Goal: Check status: Check status

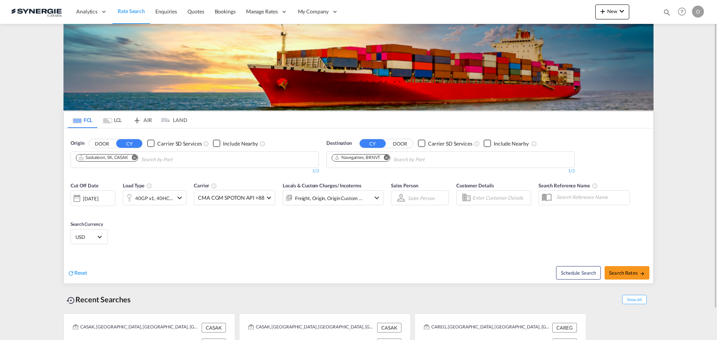
click at [667, 12] on md-icon "icon-magnify" at bounding box center [667, 12] width 8 height 8
click at [549, 11] on select "Bookings Quotes Enquiries" at bounding box center [547, 12] width 35 height 13
select select "Quotes"
click at [530, 6] on select "Bookings Quotes Enquiries" at bounding box center [547, 12] width 35 height 13
click at [583, 14] on input at bounding box center [610, 12] width 93 height 13
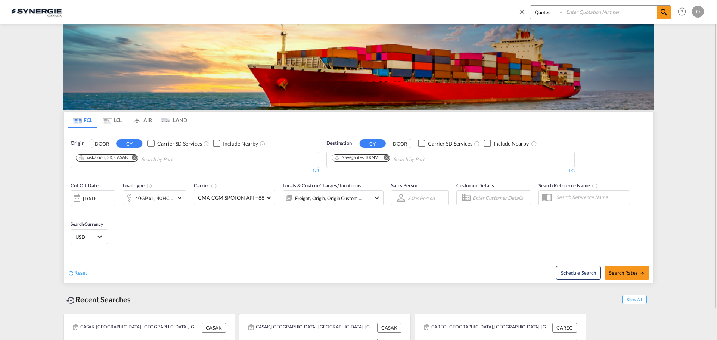
paste input "SYC000011782"
type input "SYC000011782"
click at [662, 16] on md-icon "icon-magnify" at bounding box center [664, 12] width 9 height 9
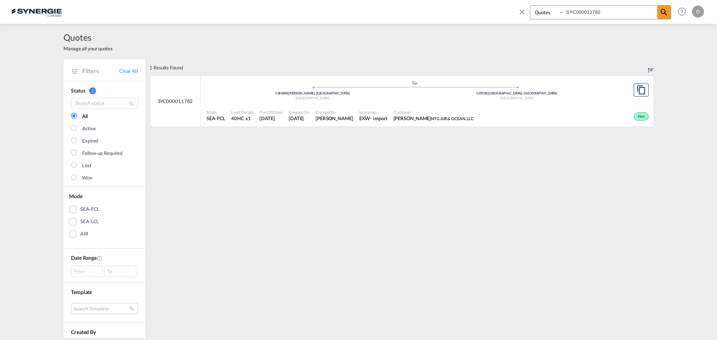
click at [422, 111] on span "Customer" at bounding box center [434, 112] width 80 height 6
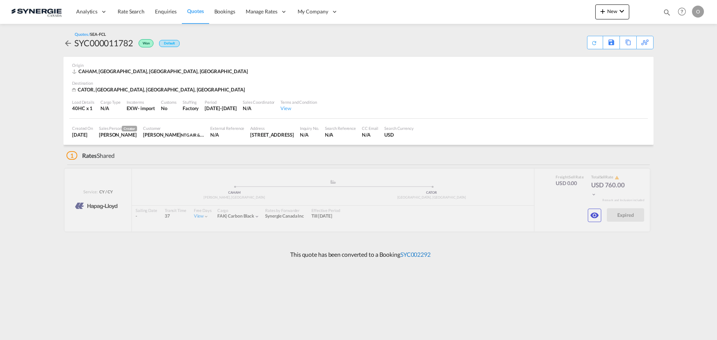
click at [419, 253] on link "SYC002292" at bounding box center [415, 254] width 30 height 7
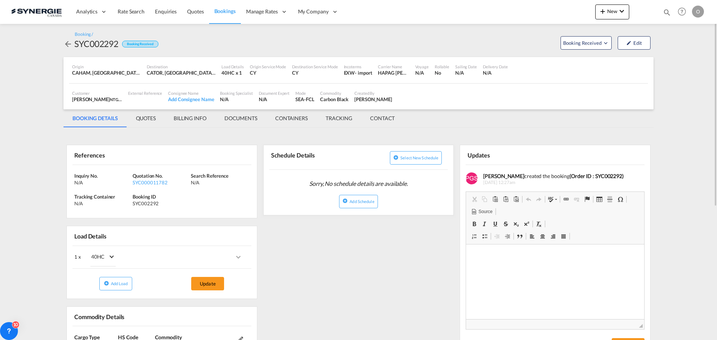
click at [142, 117] on md-tab-item "QUOTES" at bounding box center [146, 118] width 38 height 18
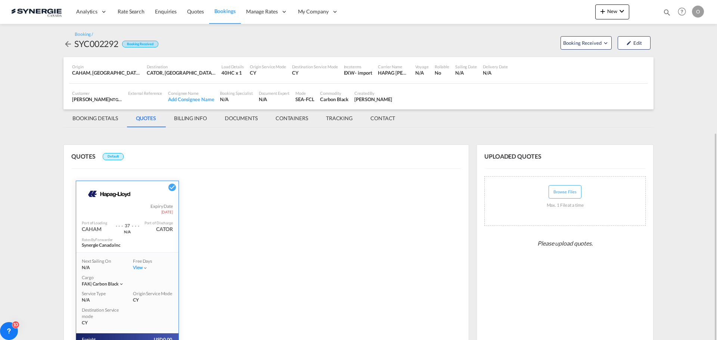
scroll to position [96, 0]
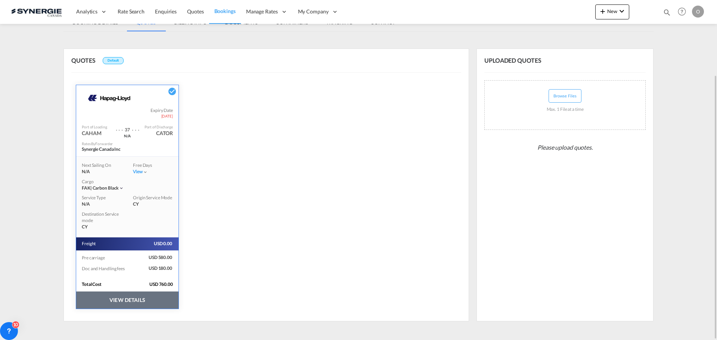
click at [129, 301] on button "VIEW DETAILS" at bounding box center [127, 300] width 102 height 17
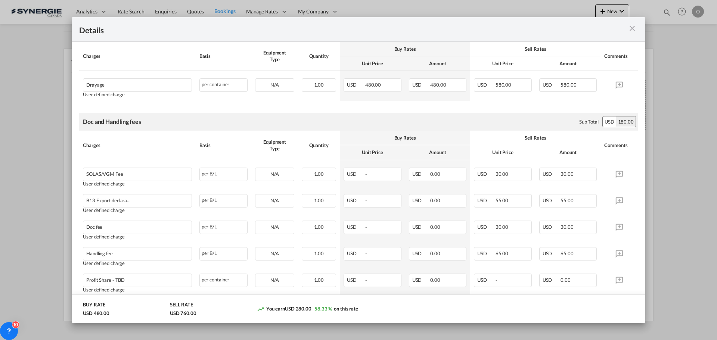
scroll to position [149, 0]
